Goal: Navigation & Orientation: Find specific page/section

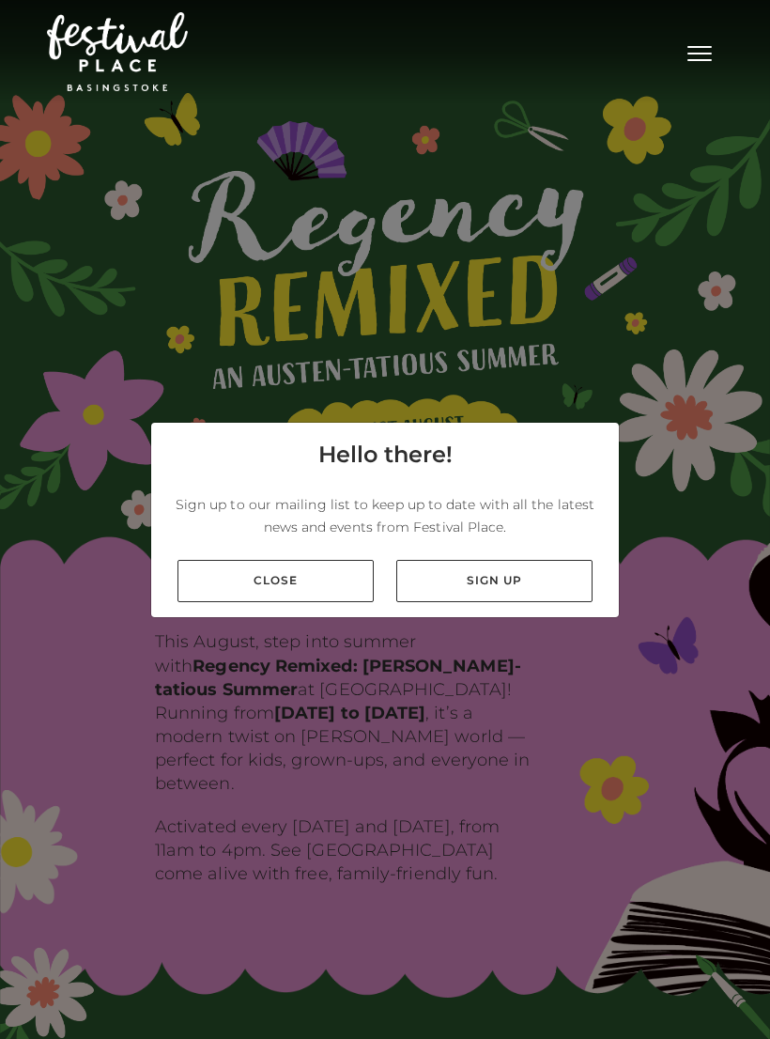
click at [330, 602] on link "Close" at bounding box center [276, 581] width 196 height 42
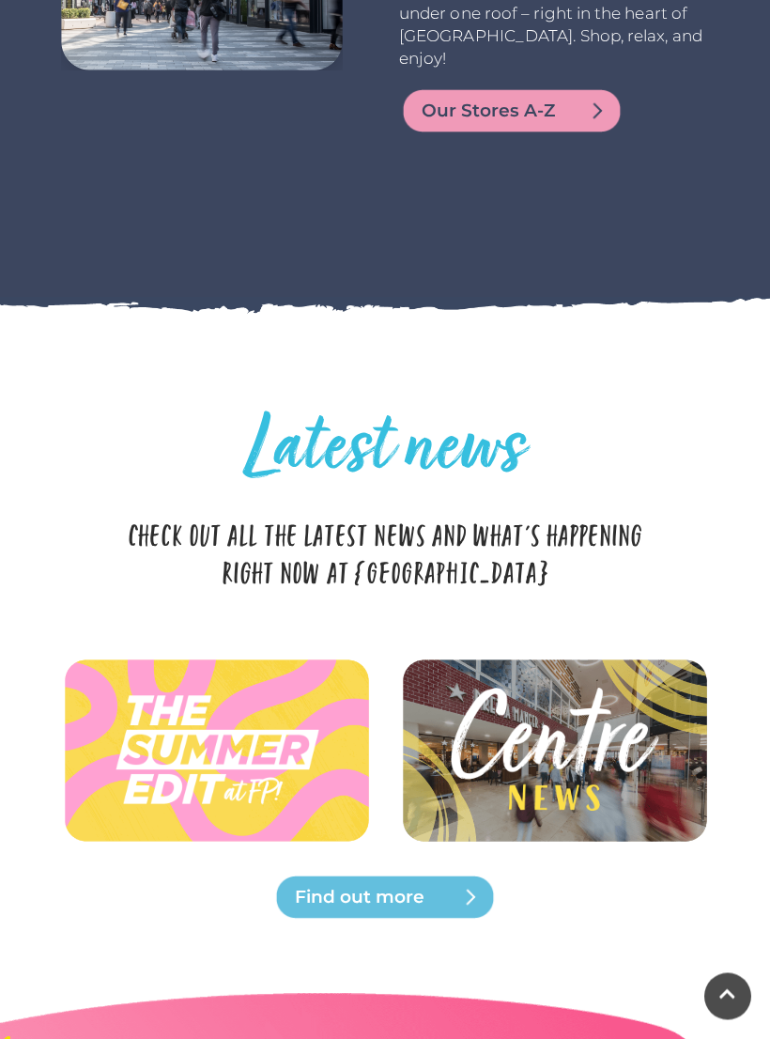
scroll to position [4174, 0]
click at [630, 692] on img at bounding box center [554, 749] width 310 height 139
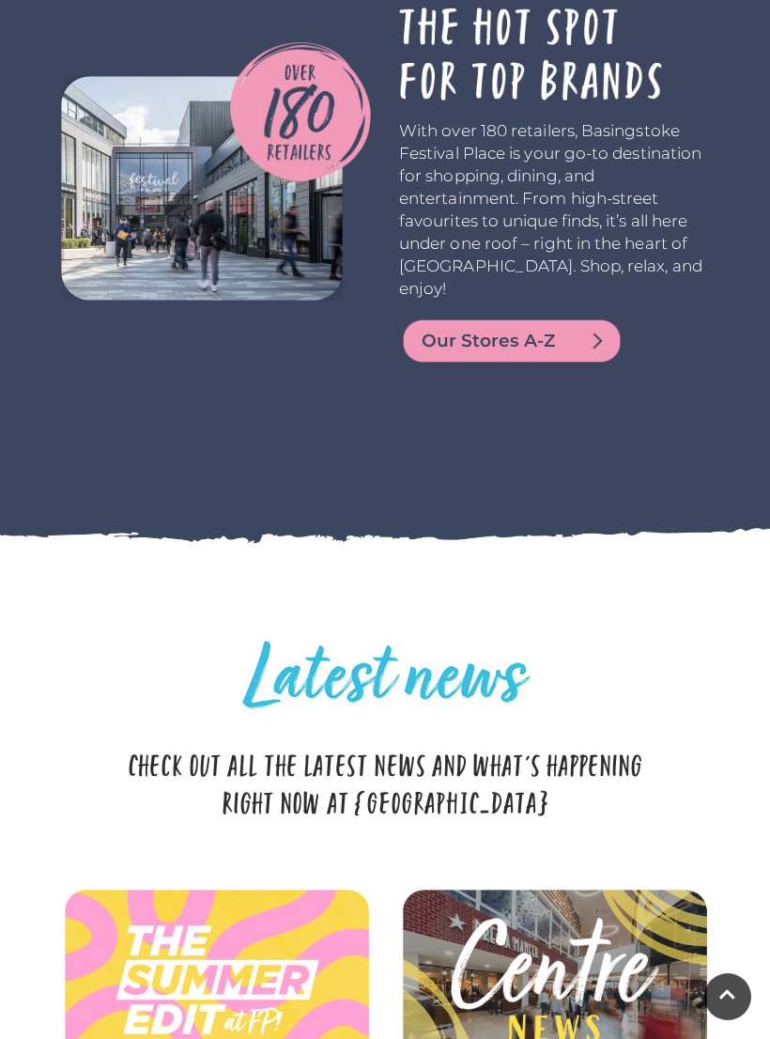
scroll to position [3941, 0]
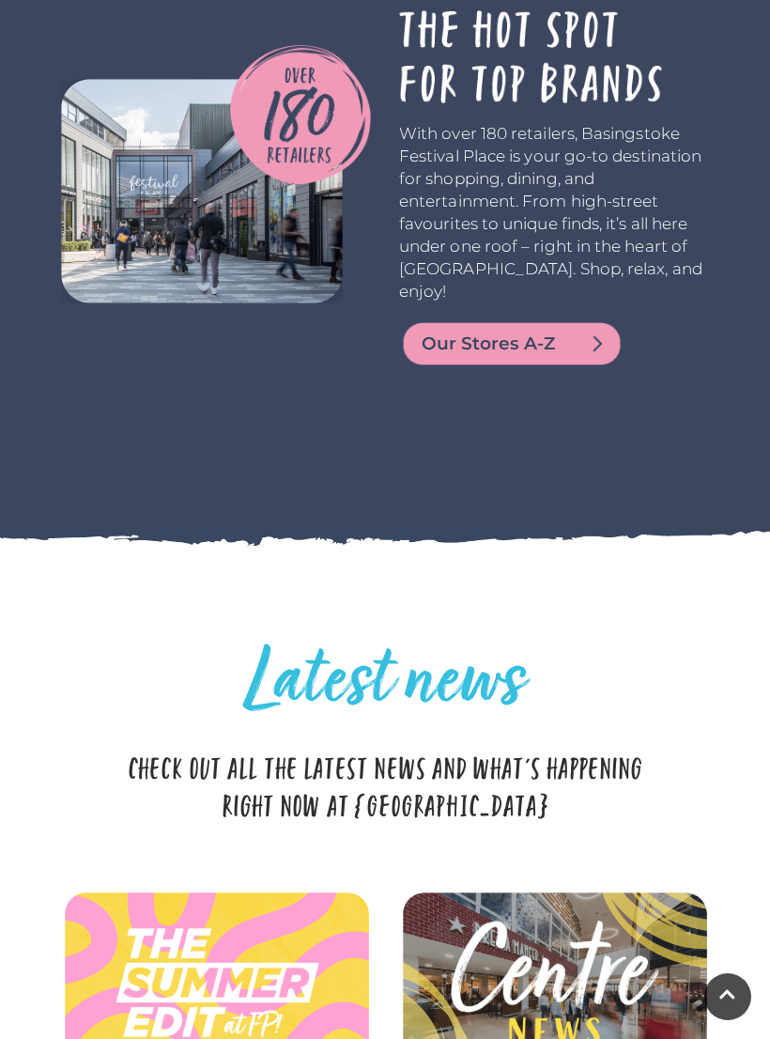
click at [595, 321] on img at bounding box center [511, 343] width 225 height 45
click at [549, 321] on img at bounding box center [511, 343] width 225 height 45
click at [605, 331] on span "Our Stores A-Z" at bounding box center [534, 344] width 225 height 26
click at [603, 332] on span "Our Stores A-Z" at bounding box center [534, 344] width 225 height 26
click at [599, 331] on span "Our Stores A-Z" at bounding box center [534, 344] width 225 height 26
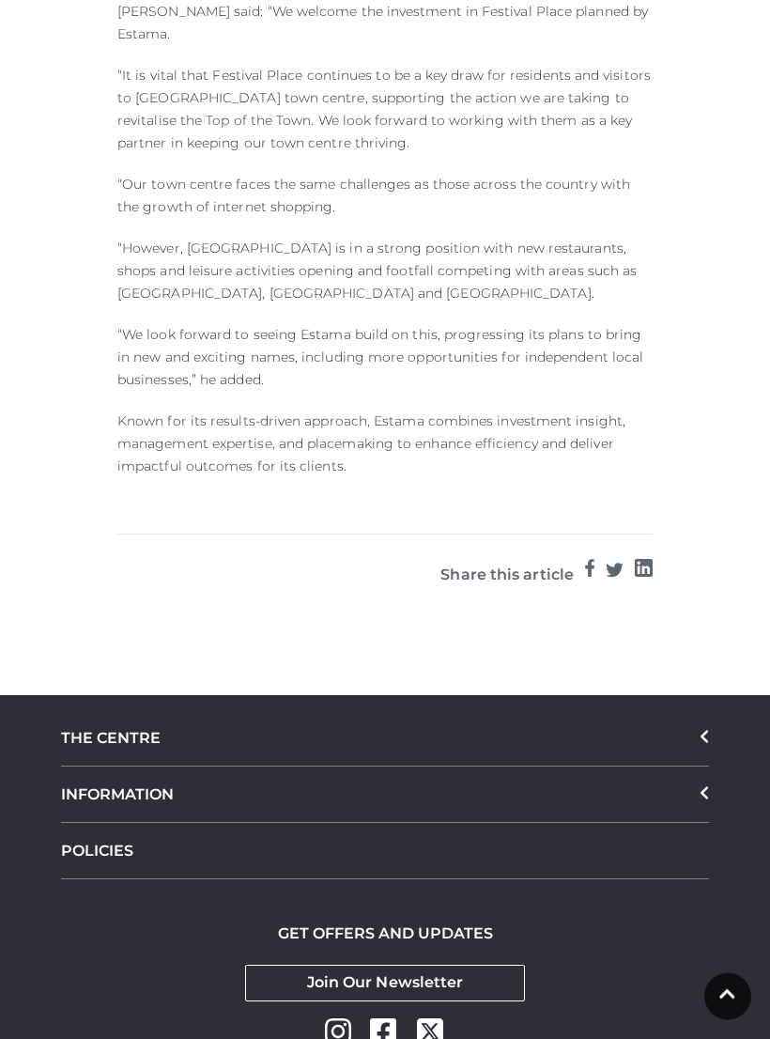
scroll to position [1981, 0]
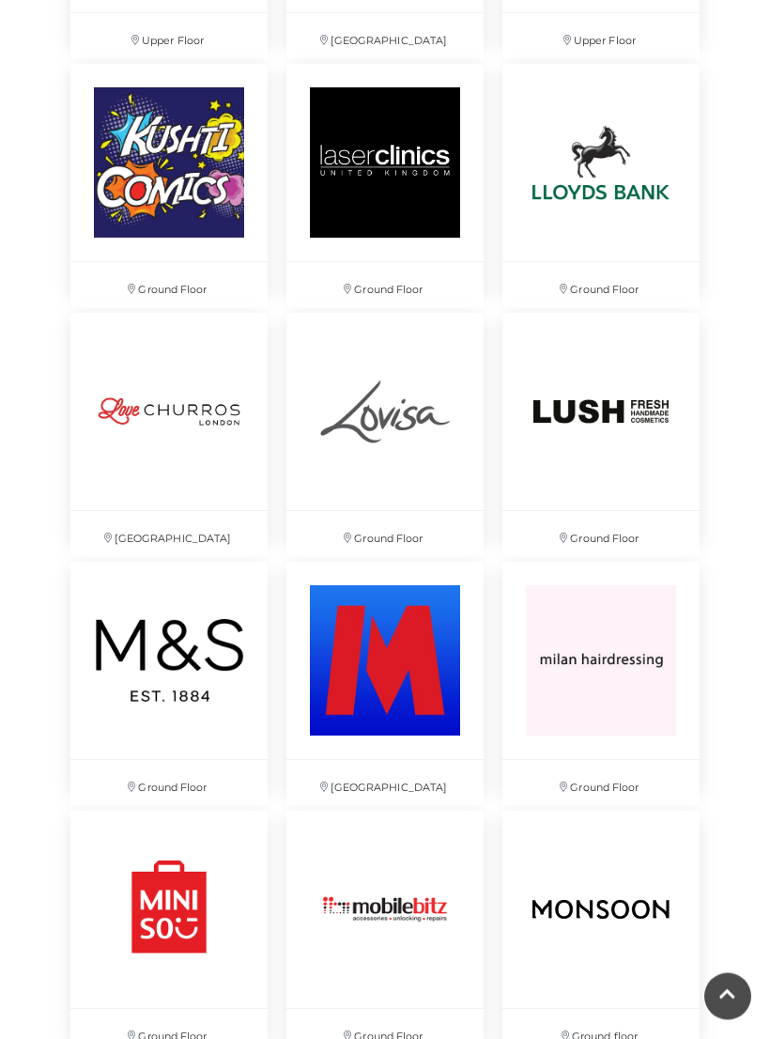
scroll to position [5437, 0]
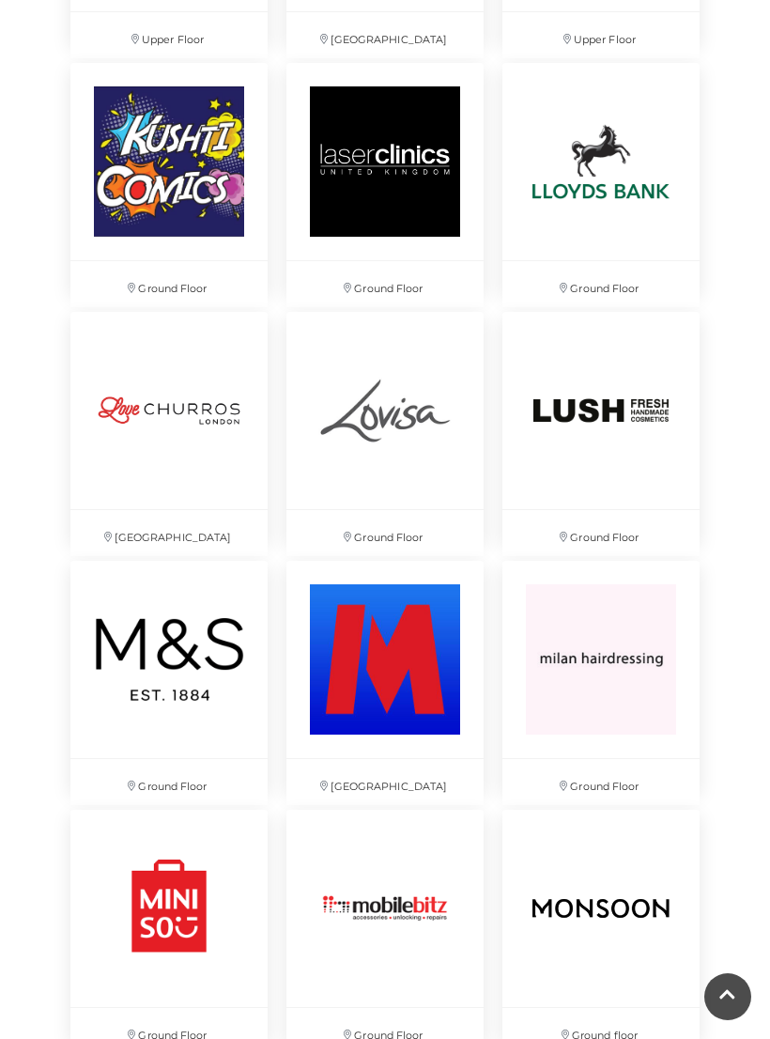
click at [192, 408] on img at bounding box center [168, 410] width 197 height 197
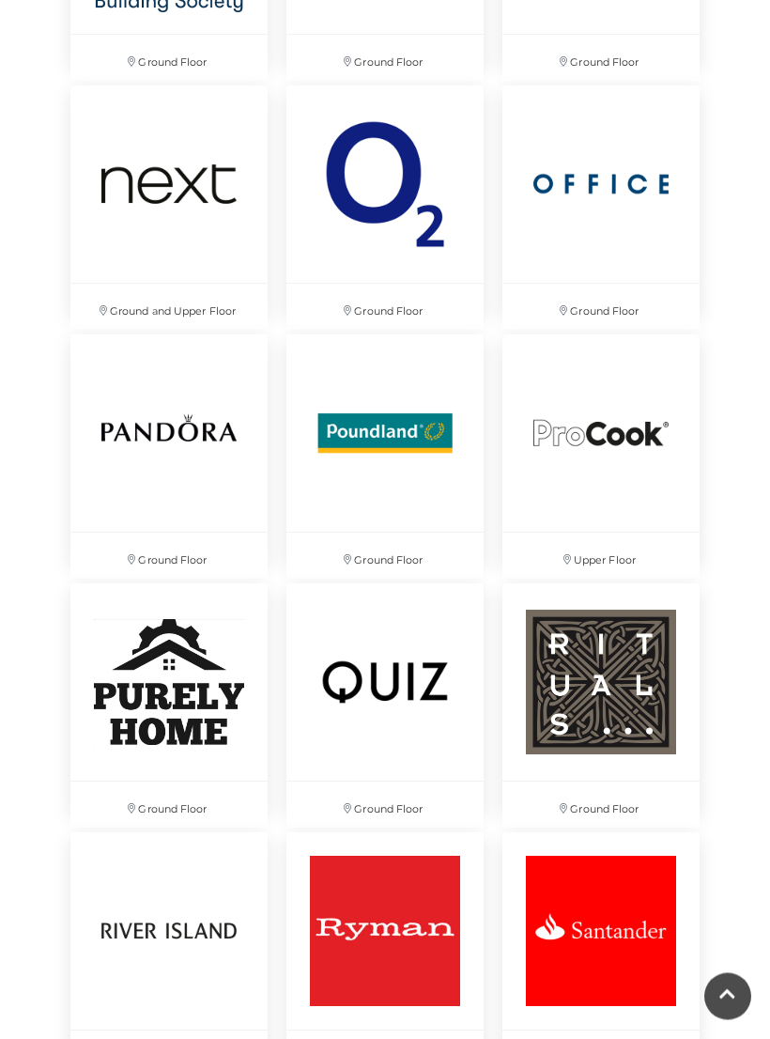
scroll to position [6909, 0]
click at [187, 661] on img at bounding box center [168, 681] width 197 height 197
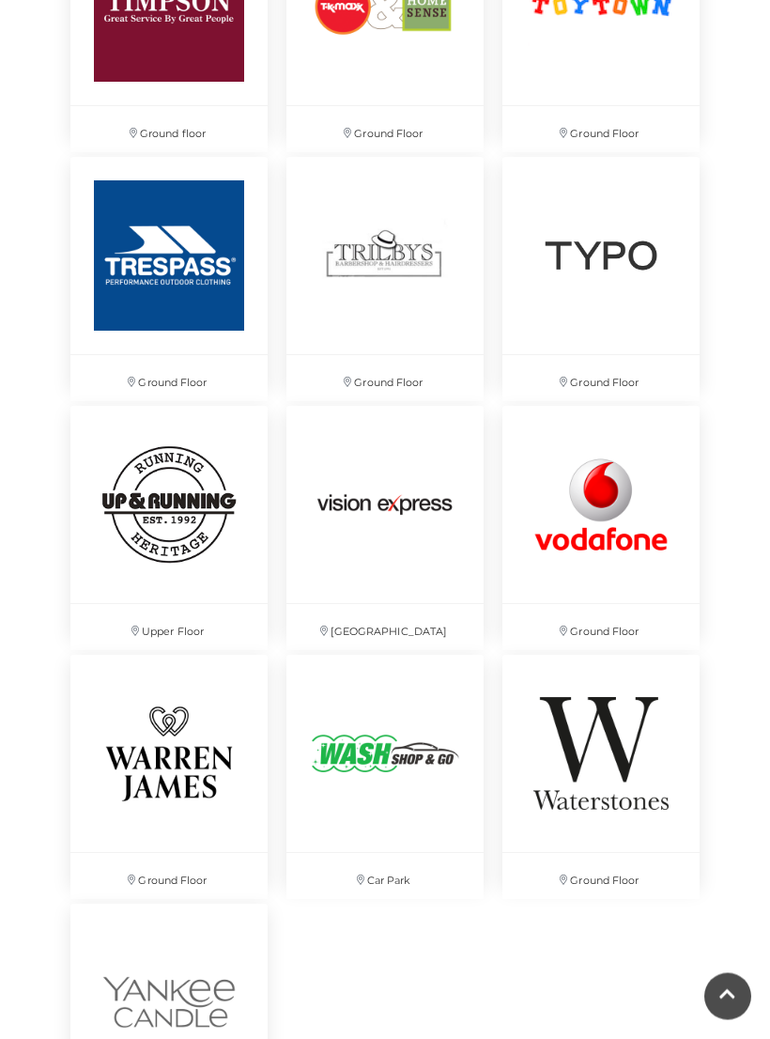
scroll to position [9826, 0]
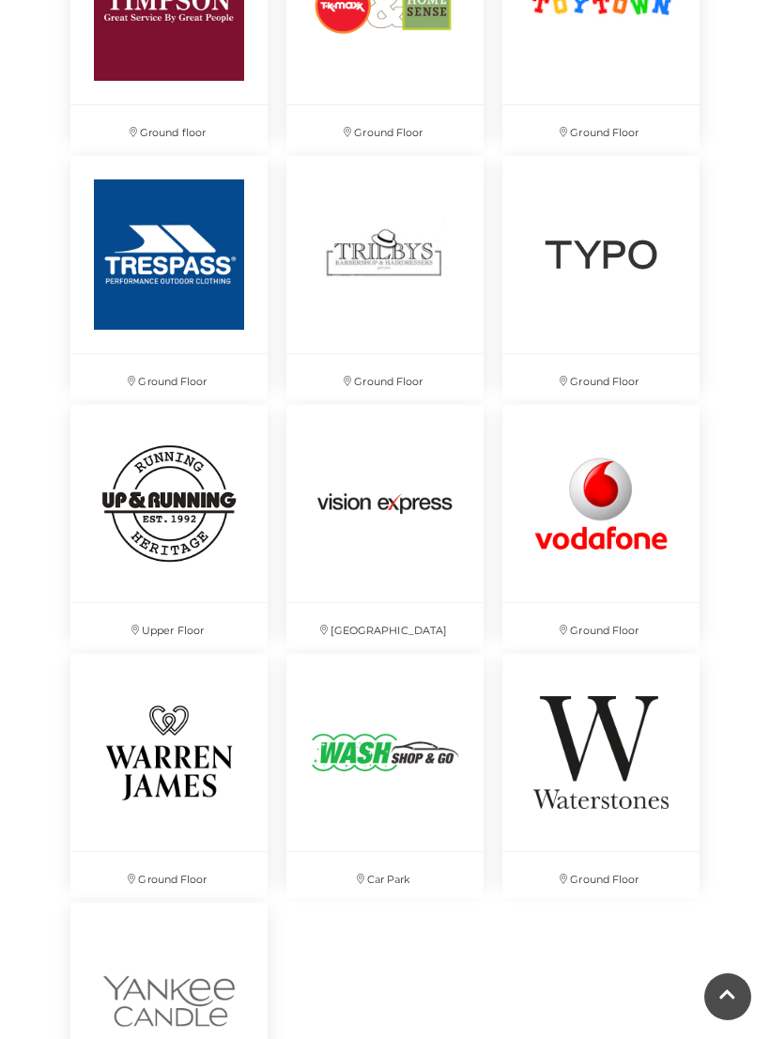
click at [191, 485] on img at bounding box center [168, 503] width 197 height 197
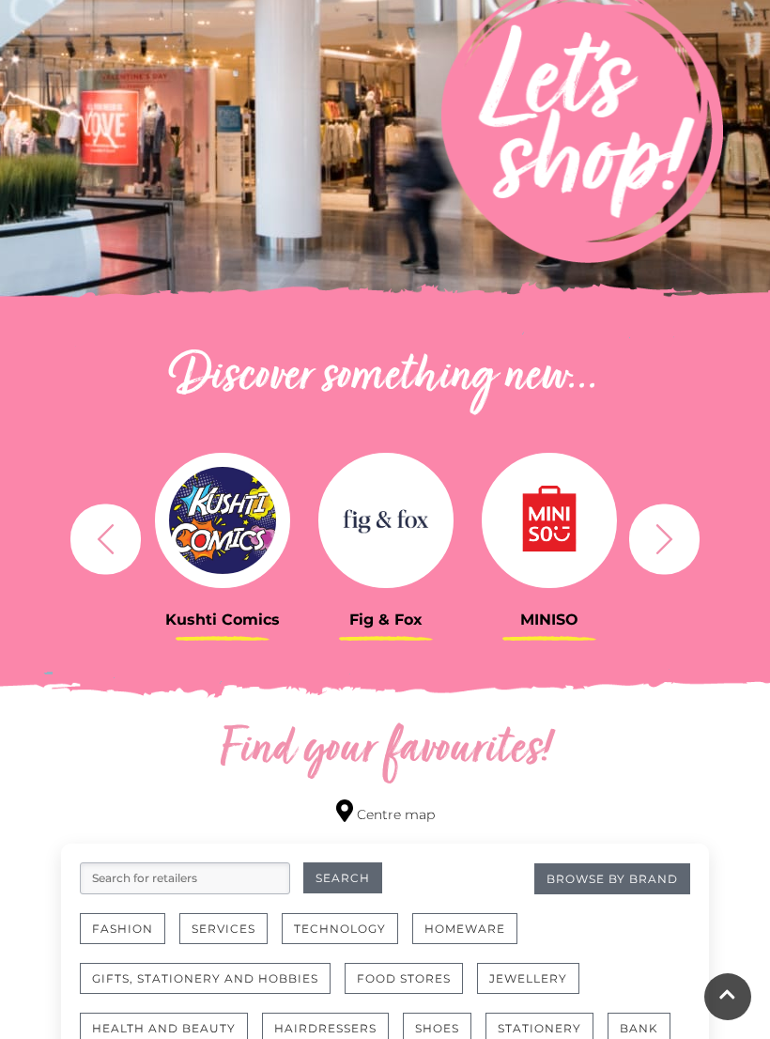
scroll to position [0, 0]
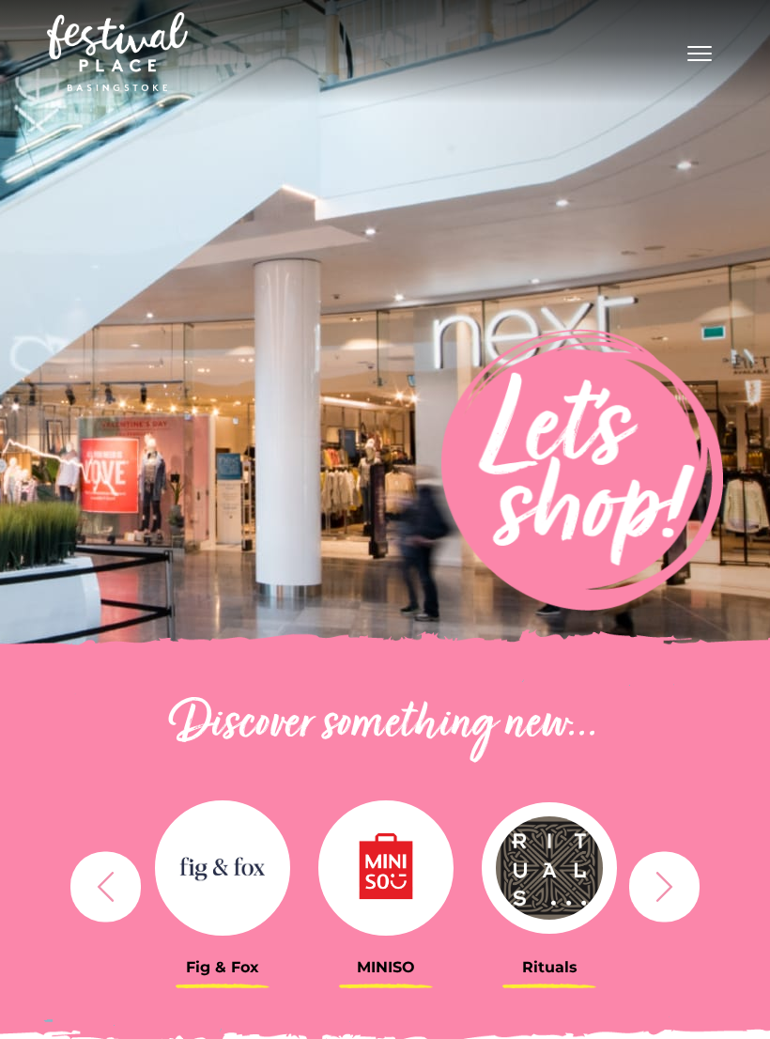
click at [699, 44] on button "Toggle navigation" at bounding box center [699, 51] width 47 height 27
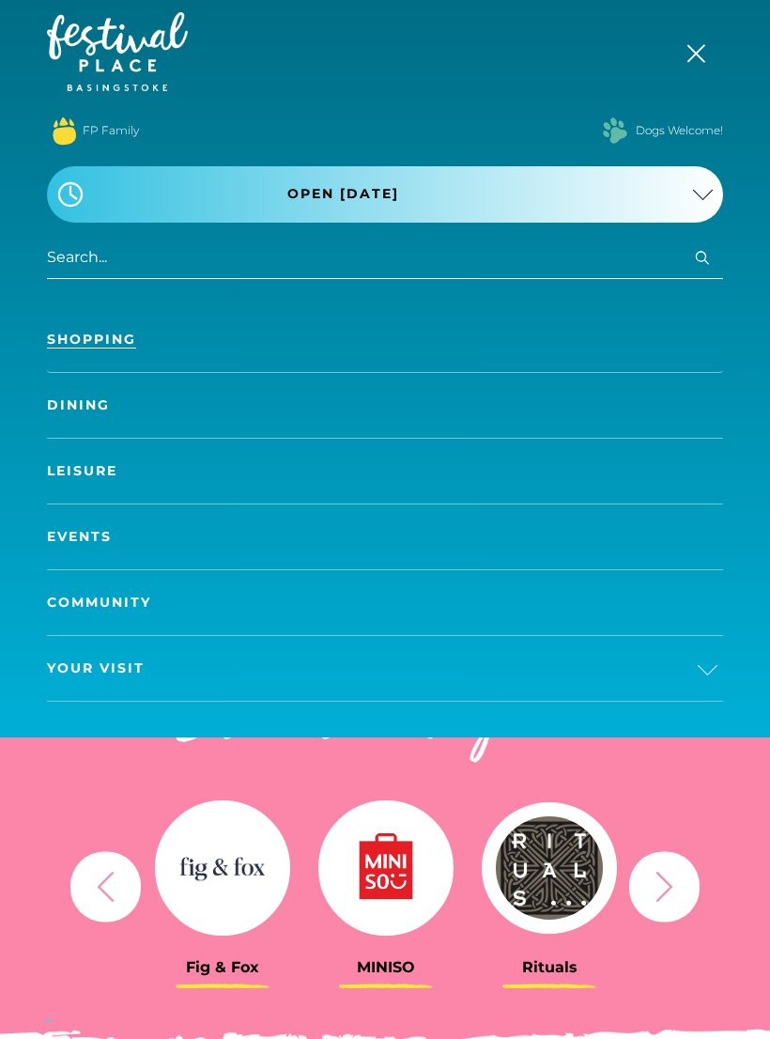
click at [106, 411] on link "Dining" at bounding box center [385, 405] width 676 height 65
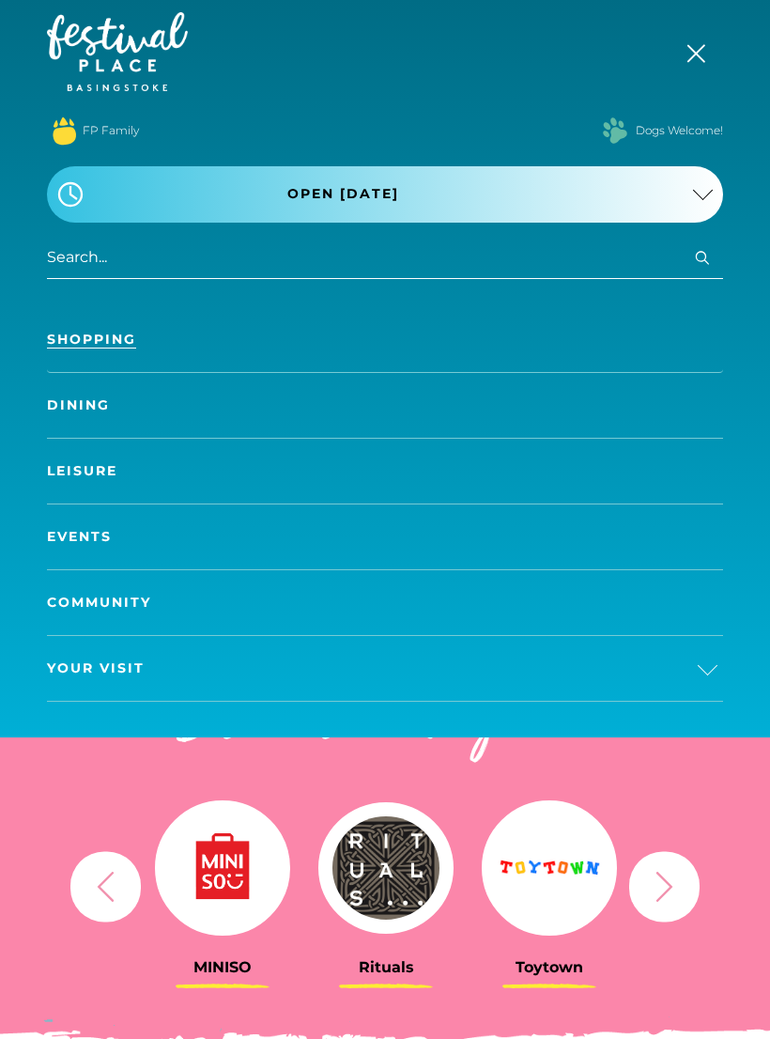
click at [93, 393] on link "Dining" at bounding box center [385, 405] width 676 height 65
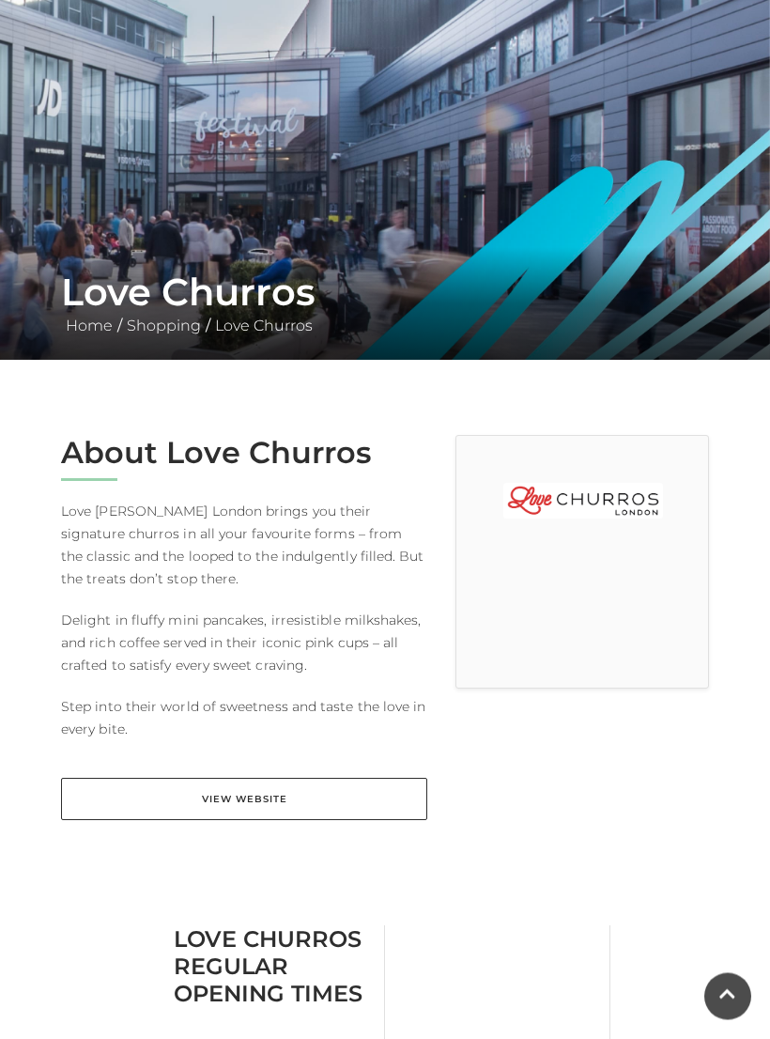
scroll to position [110, 0]
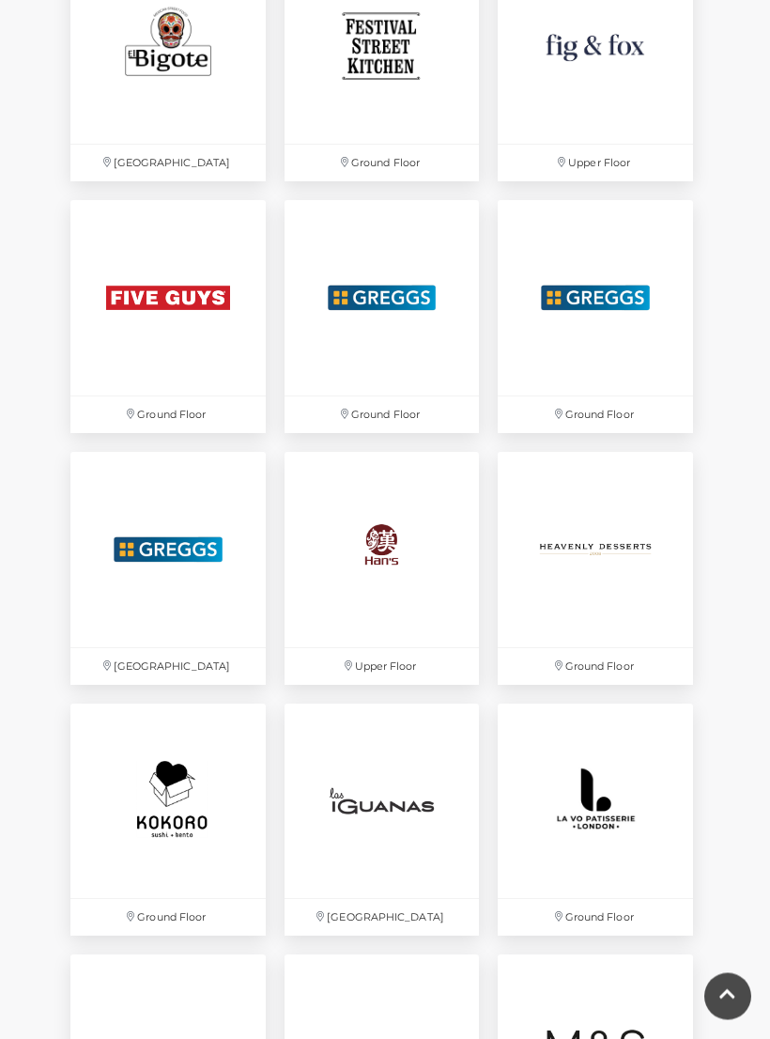
scroll to position [2602, 0]
click at [385, 519] on img at bounding box center [382, 549] width 195 height 195
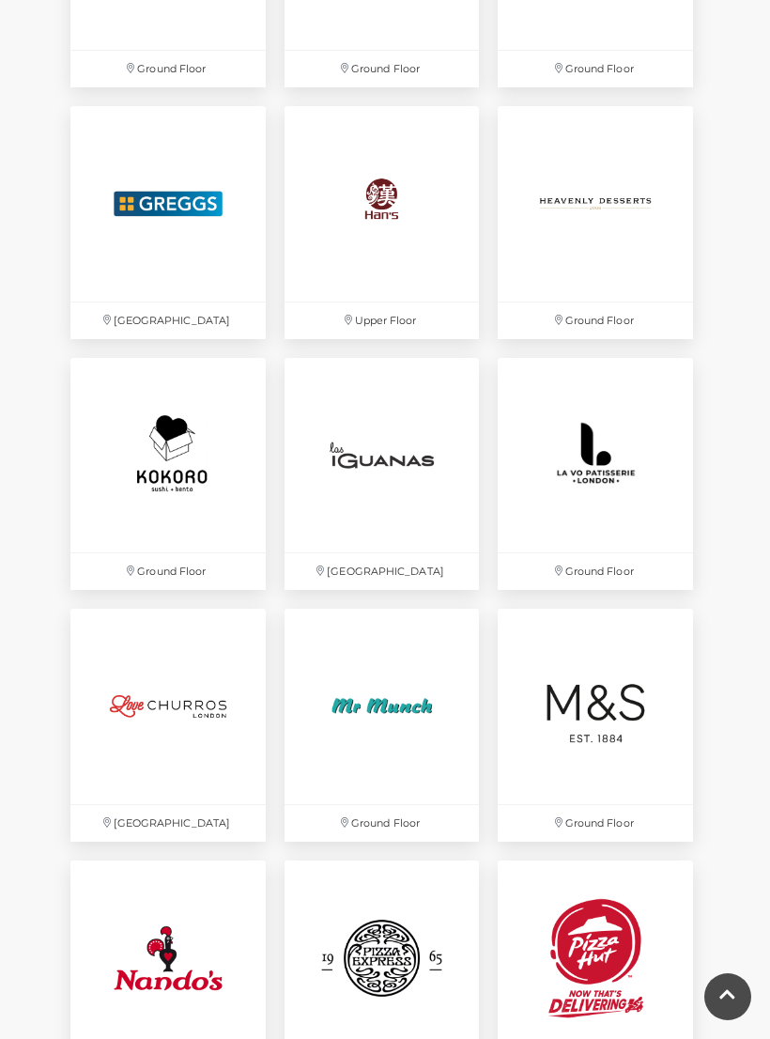
scroll to position [2929, 0]
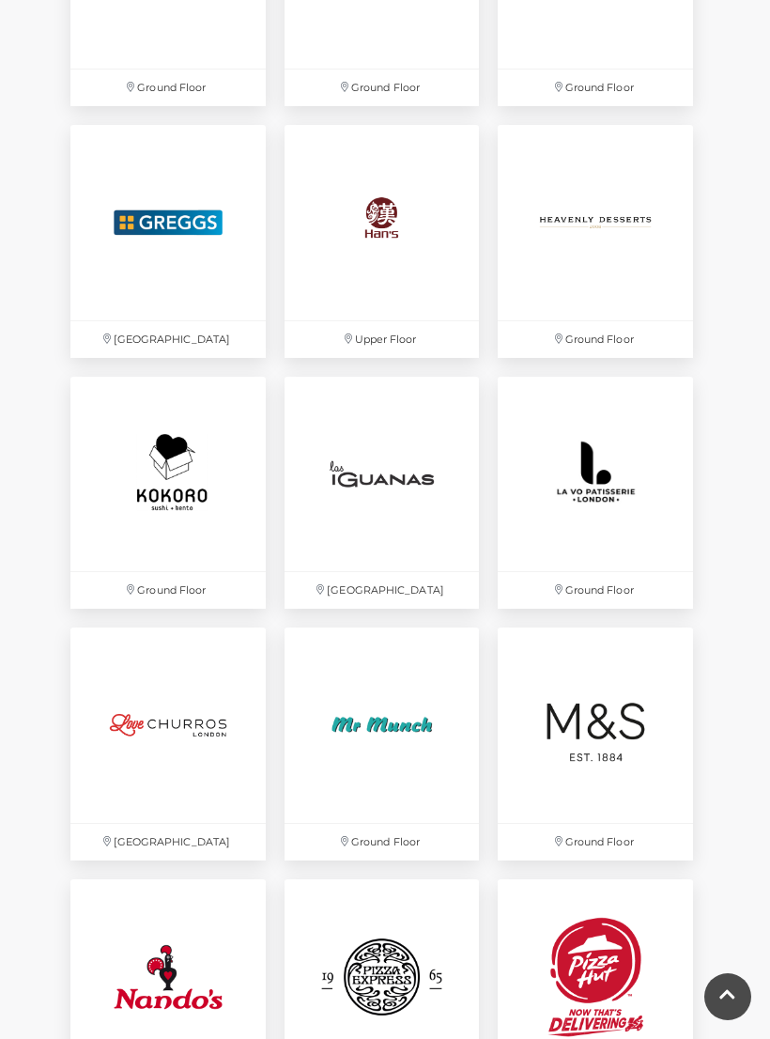
click at [397, 224] on img at bounding box center [382, 222] width 195 height 195
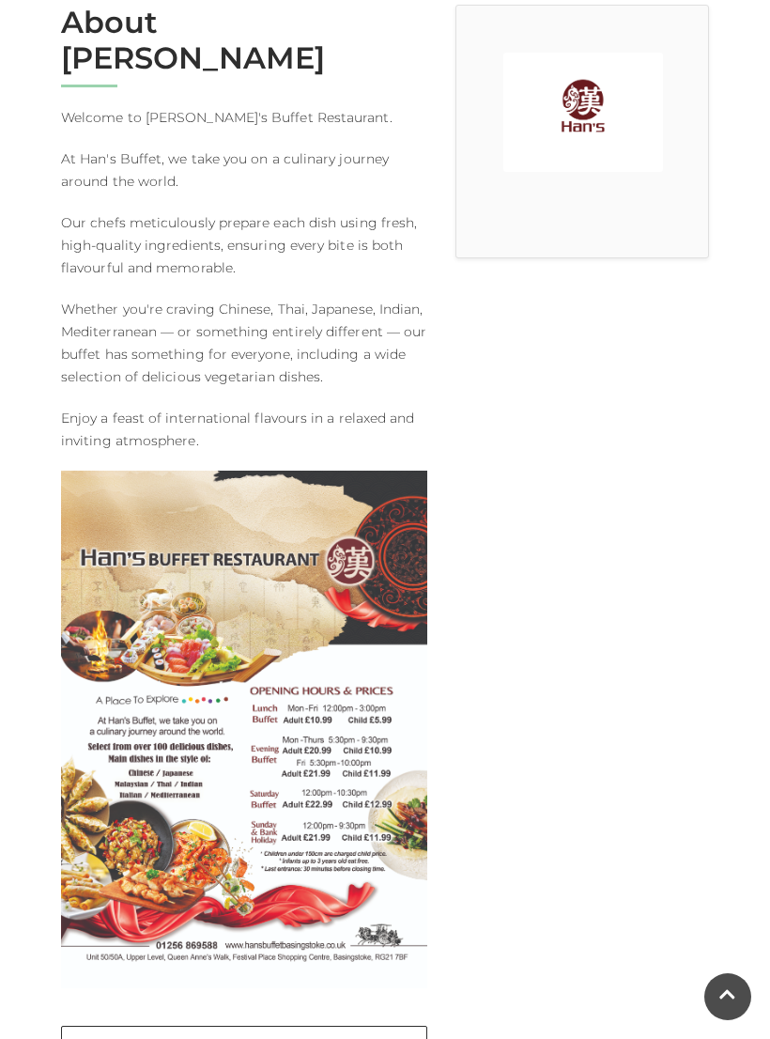
scroll to position [604, 0]
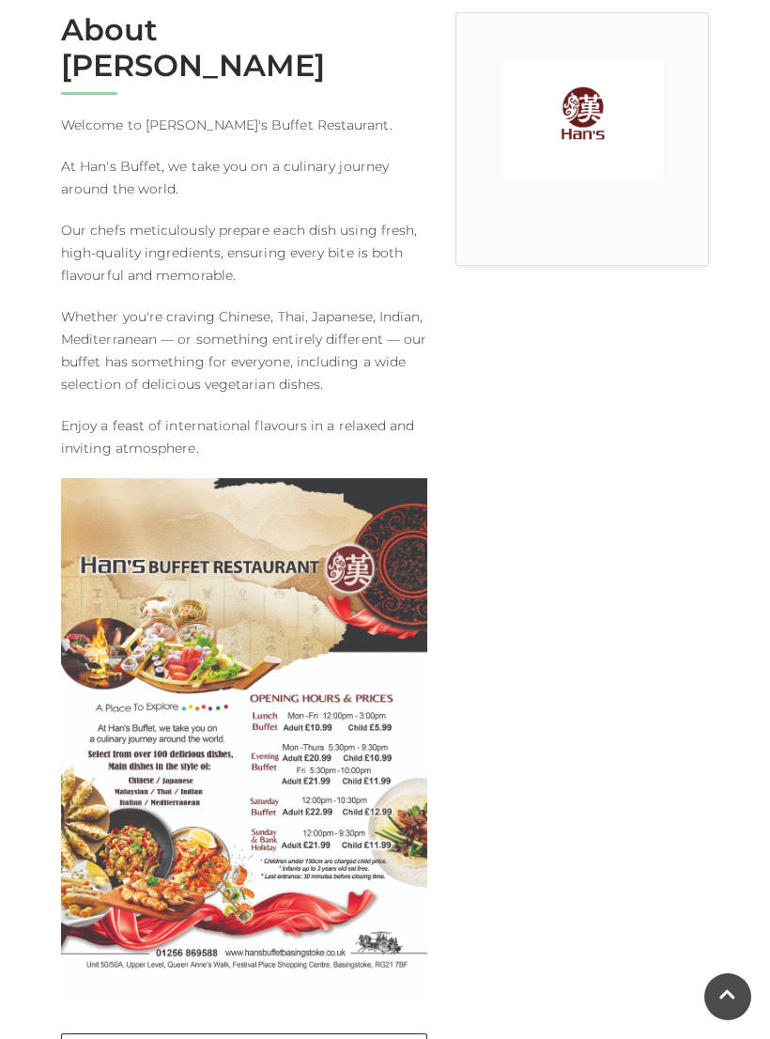
scroll to position [534, 0]
click at [275, 1033] on link "View Website" at bounding box center [244, 1054] width 366 height 42
